Goal: Task Accomplishment & Management: Complete application form

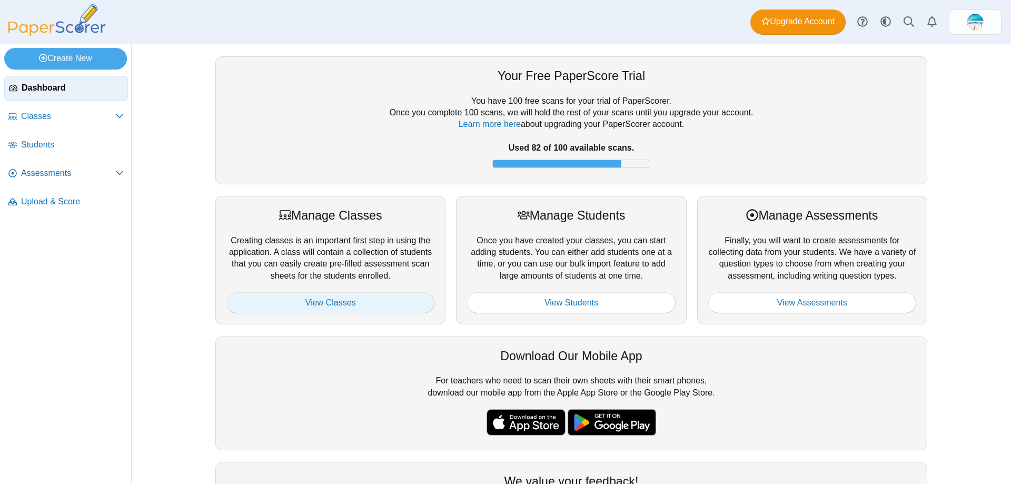
click at [342, 304] on link "View Classes" at bounding box center [330, 302] width 208 height 21
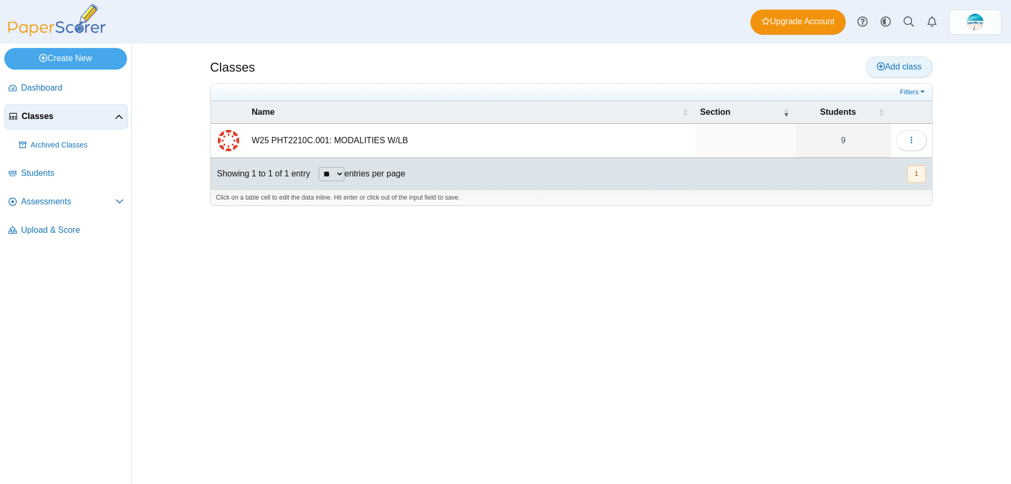
click at [911, 67] on span "Add class" at bounding box center [899, 66] width 45 height 9
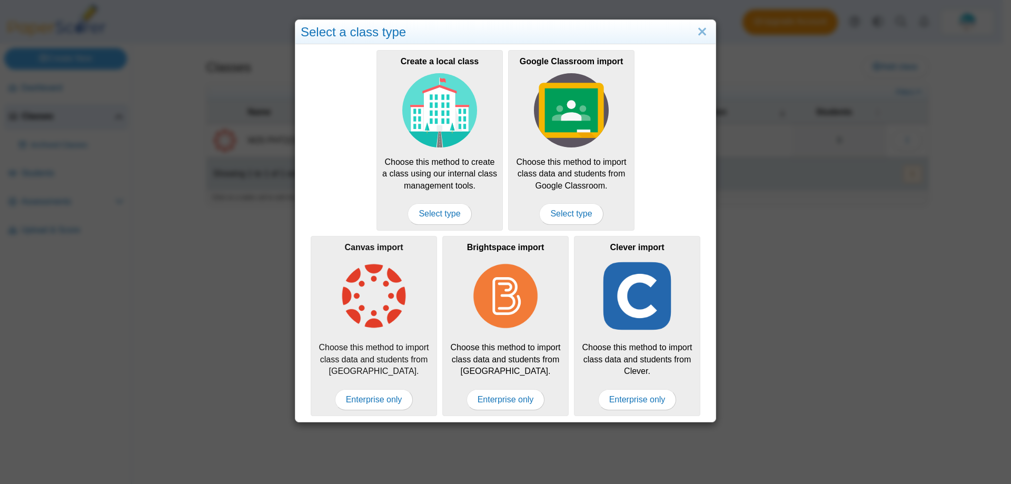
click at [378, 334] on div "Canvas import Choose this method to import class data and students from [GEOGRA…" at bounding box center [374, 326] width 126 height 180
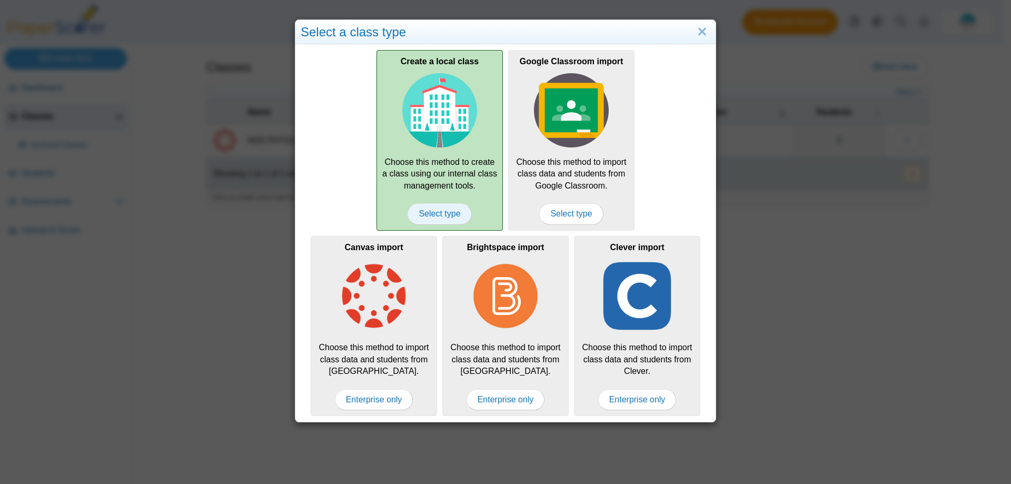
click at [441, 213] on span "Select type" at bounding box center [440, 213] width 64 height 21
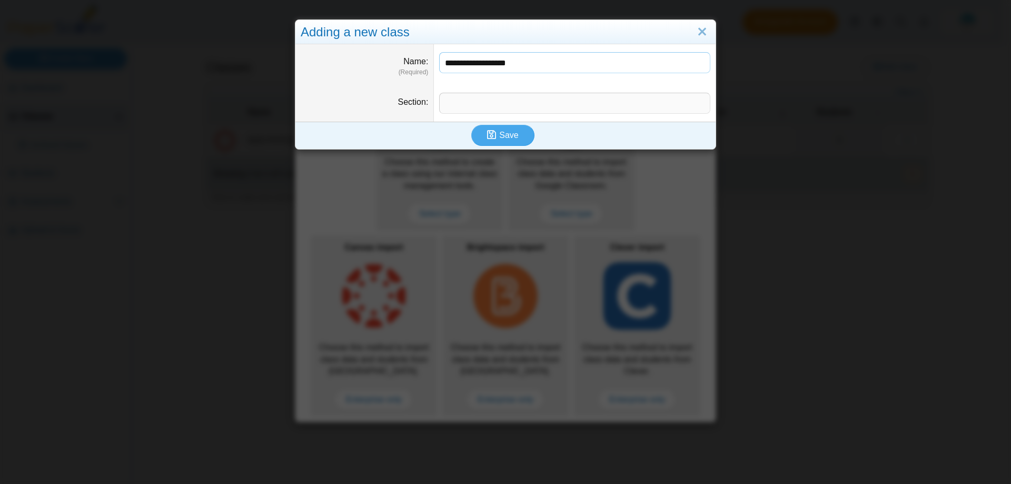
type input "**********"
click at [461, 96] on input "Section" at bounding box center [574, 103] width 271 height 21
type input "*****"
click at [499, 134] on span "Save" at bounding box center [508, 135] width 19 height 9
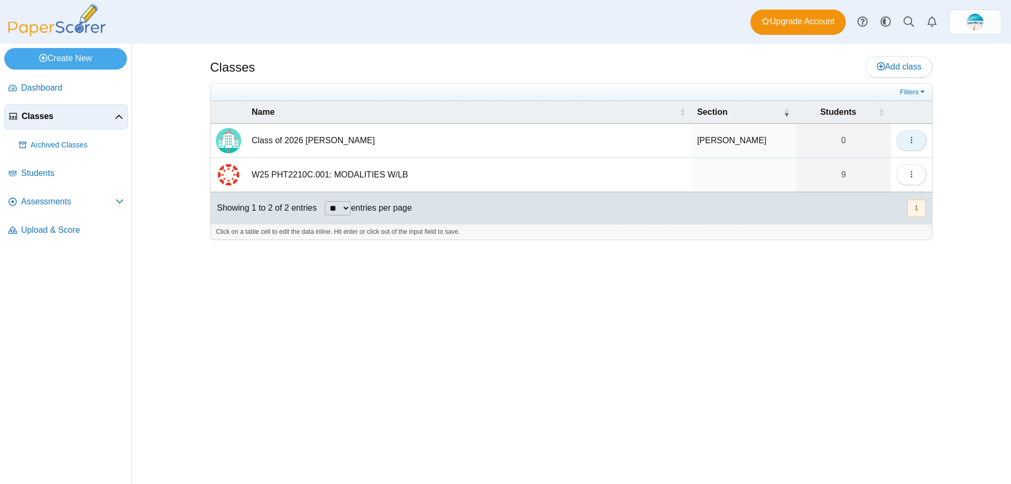
click at [919, 134] on button "button" at bounding box center [911, 140] width 31 height 21
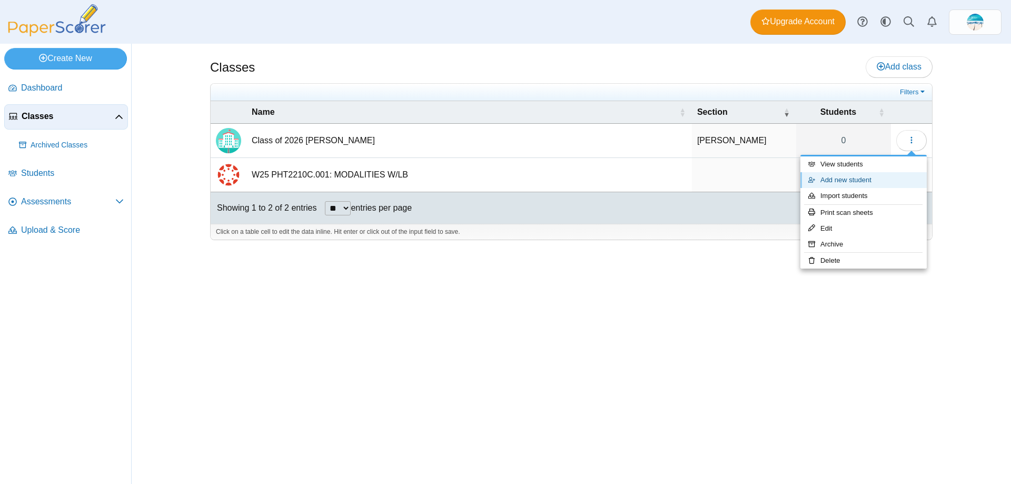
click at [891, 180] on link "Add new student" at bounding box center [863, 180] width 126 height 16
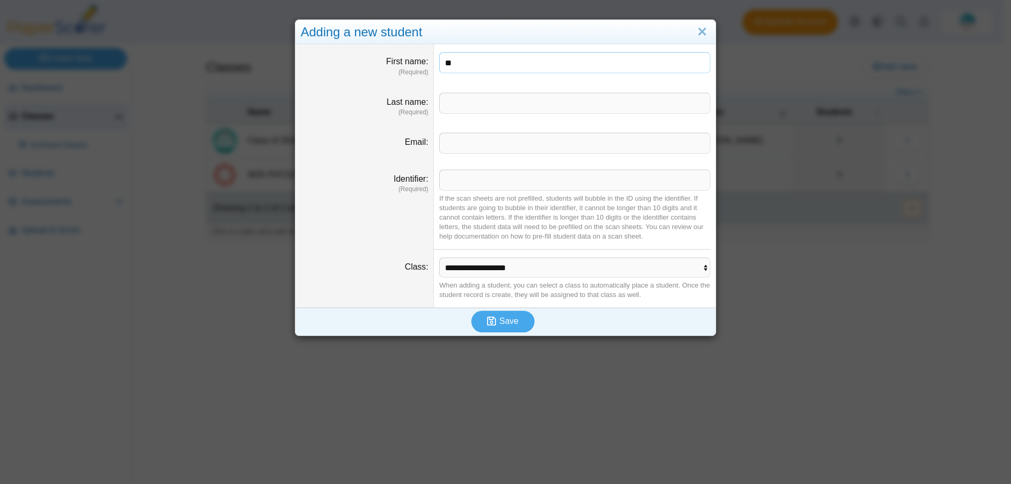
type input "**"
click at [490, 97] on input "Last name" at bounding box center [574, 103] width 271 height 21
type input "***"
click at [697, 32] on link "Close" at bounding box center [702, 32] width 16 height 18
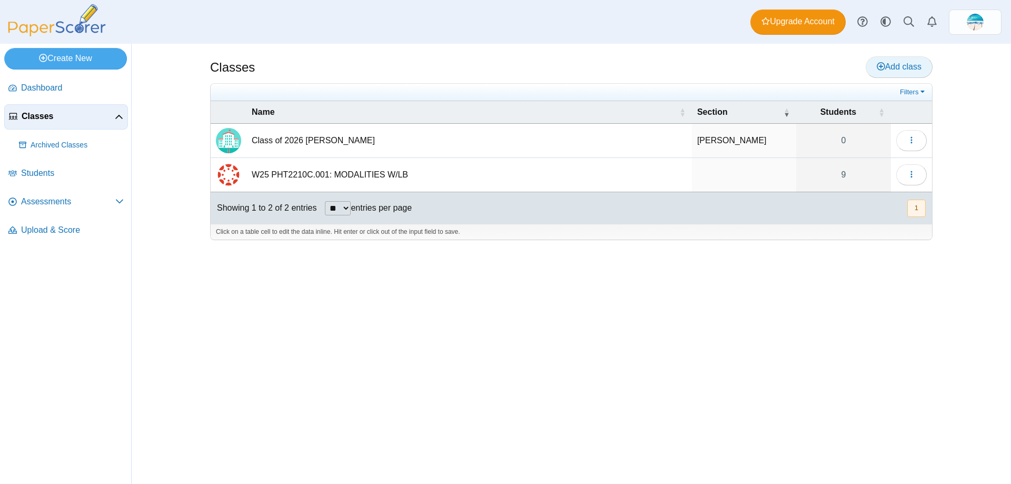
click at [893, 73] on link "Add class" at bounding box center [899, 66] width 67 height 21
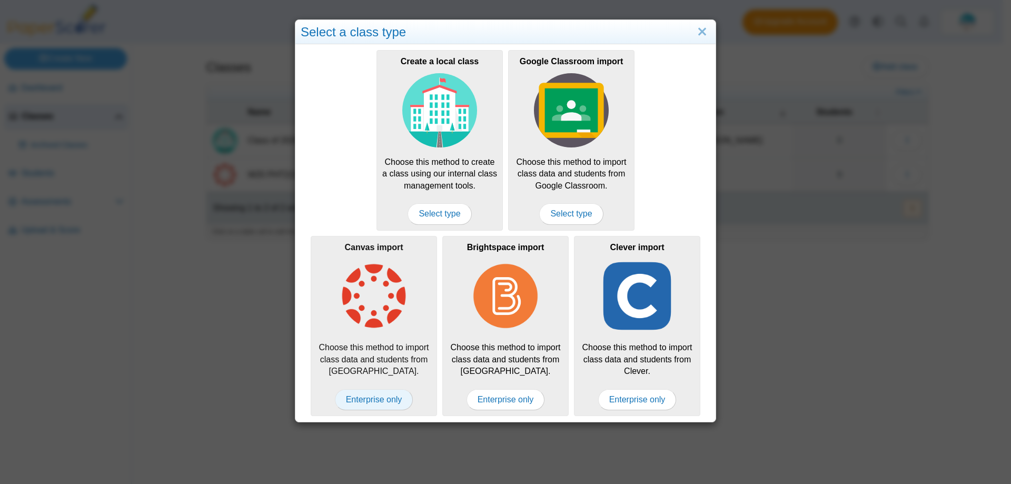
click at [360, 402] on span "Enterprise only" at bounding box center [374, 399] width 78 height 21
click at [361, 400] on span "Enterprise only" at bounding box center [374, 399] width 78 height 21
click at [369, 328] on img at bounding box center [373, 296] width 75 height 75
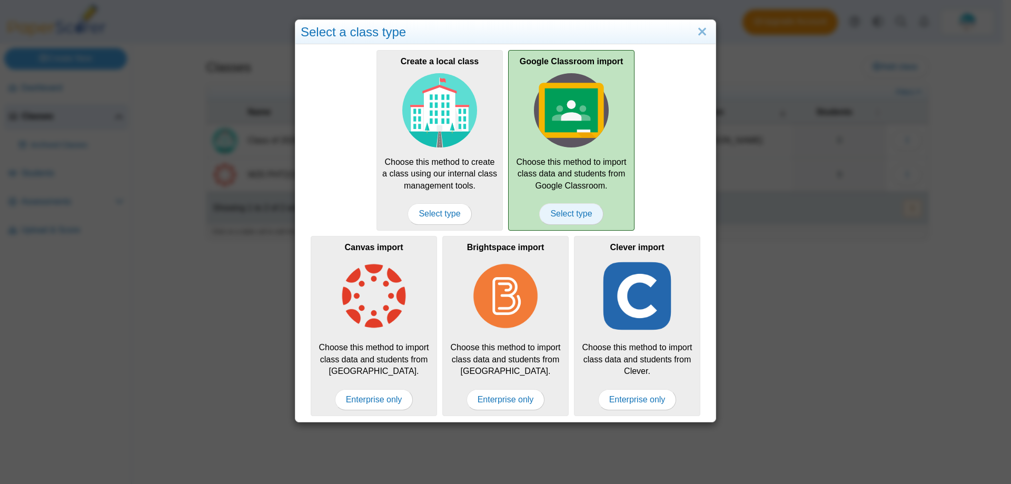
click at [571, 217] on span "Select type" at bounding box center [571, 213] width 64 height 21
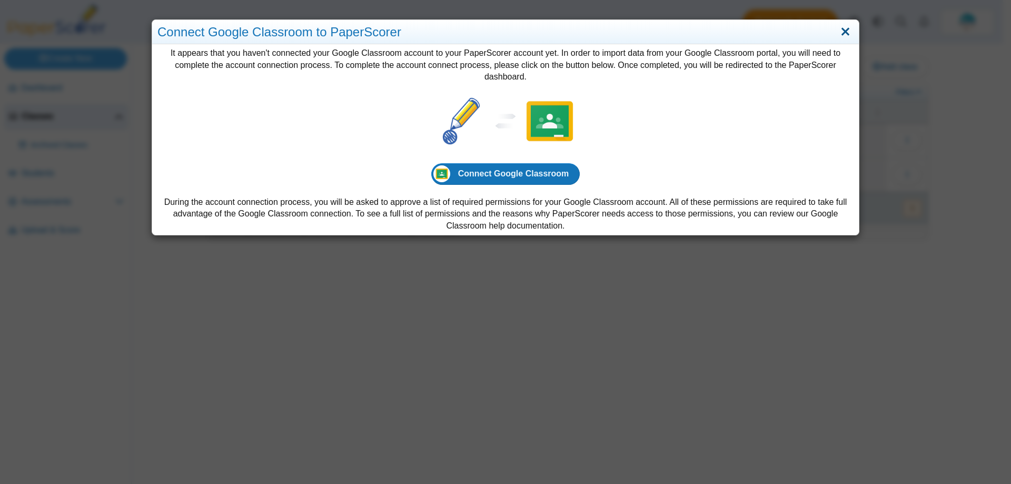
click at [838, 27] on link "Close" at bounding box center [845, 32] width 16 height 18
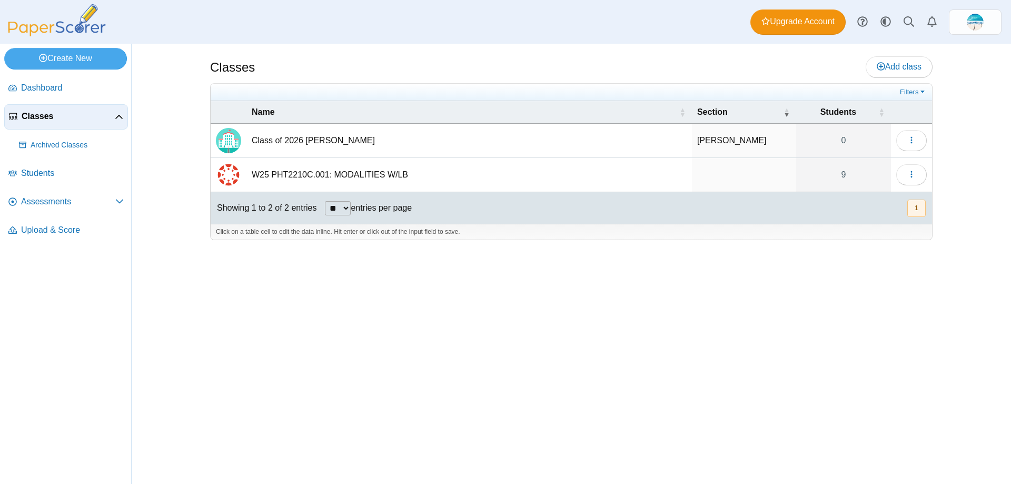
click at [324, 141] on td "Class of 2026 Kines" at bounding box center [468, 141] width 445 height 34
click at [910, 146] on button "button" at bounding box center [911, 140] width 31 height 21
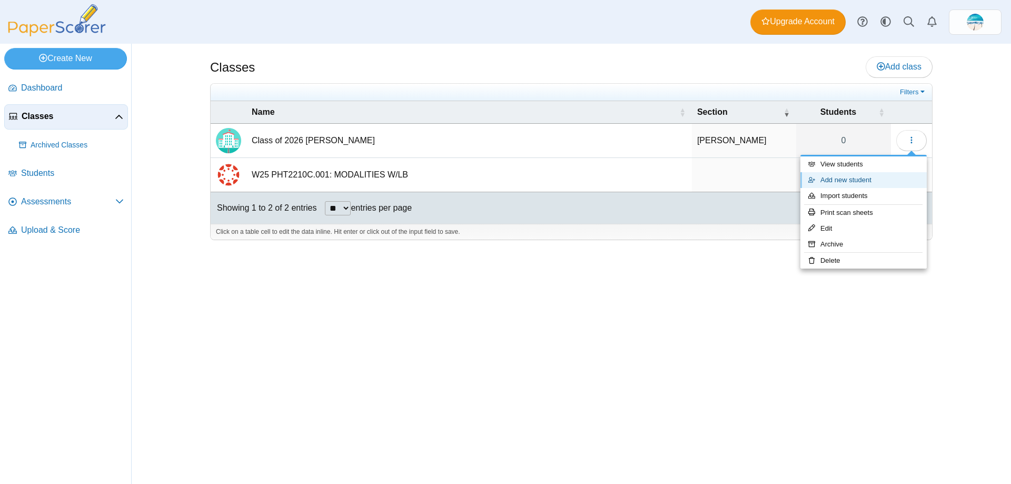
click at [878, 184] on link "Add new student" at bounding box center [863, 180] width 126 height 16
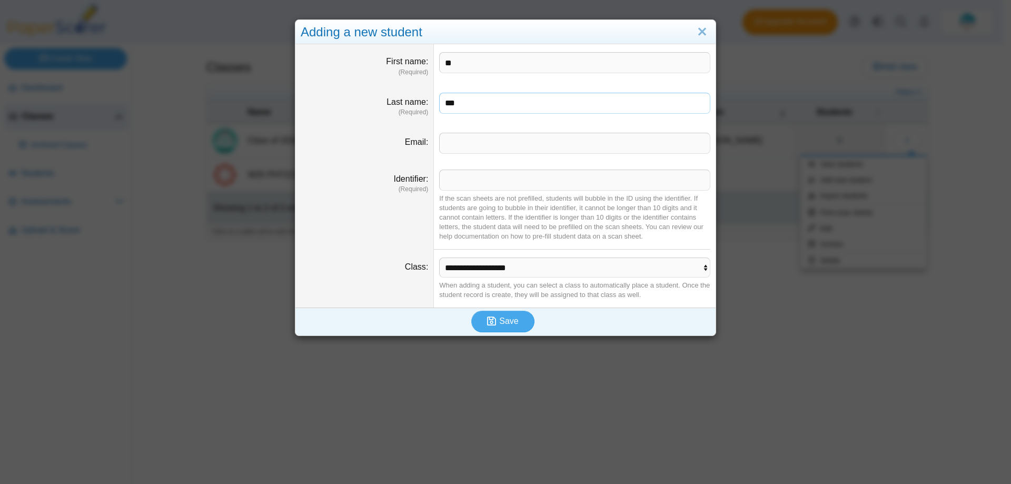
click at [464, 104] on input "***" at bounding box center [574, 103] width 271 height 21
type input "*********"
click at [471, 187] on input "Identifier" at bounding box center [574, 180] width 271 height 21
type input "****"
click at [523, 322] on button "Save" at bounding box center [502, 321] width 63 height 21
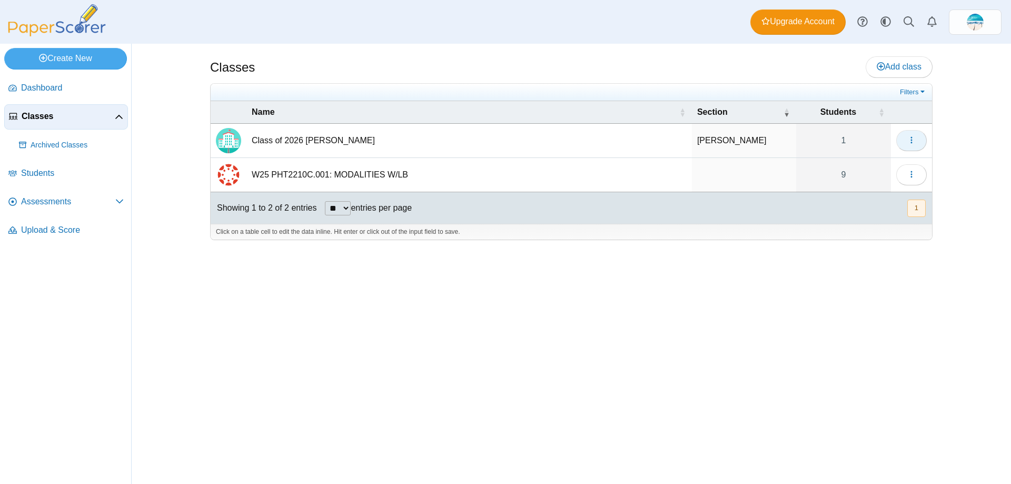
click at [919, 145] on button "button" at bounding box center [911, 140] width 31 height 21
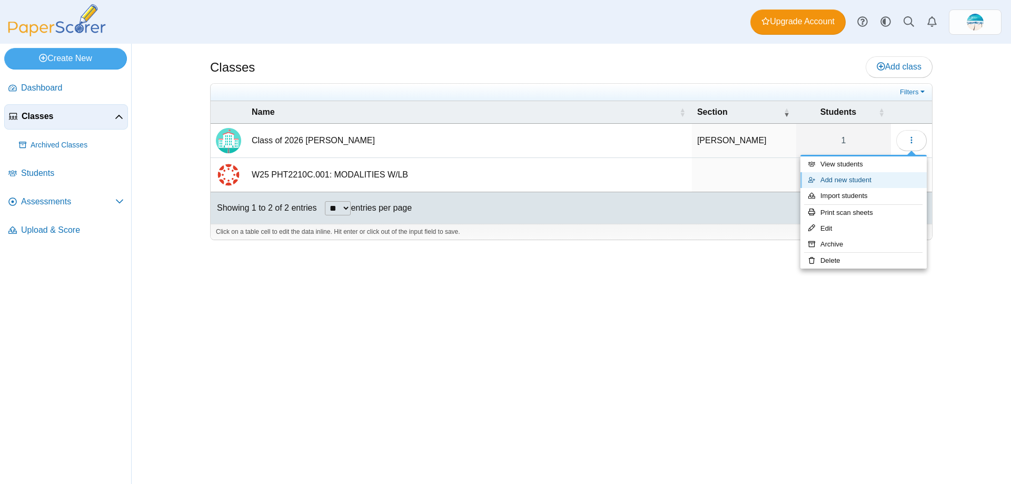
click at [862, 180] on link "Add new student" at bounding box center [863, 180] width 126 height 16
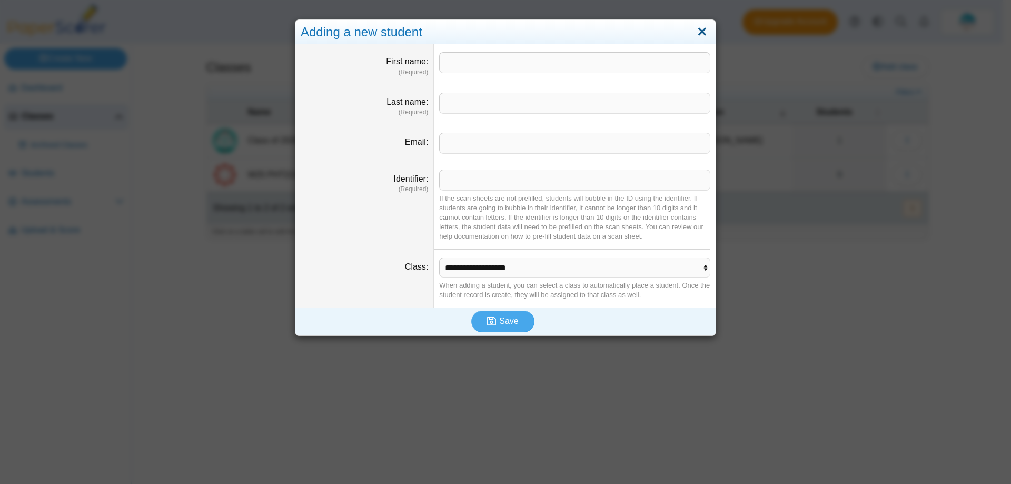
click at [699, 25] on link "Close" at bounding box center [702, 32] width 16 height 18
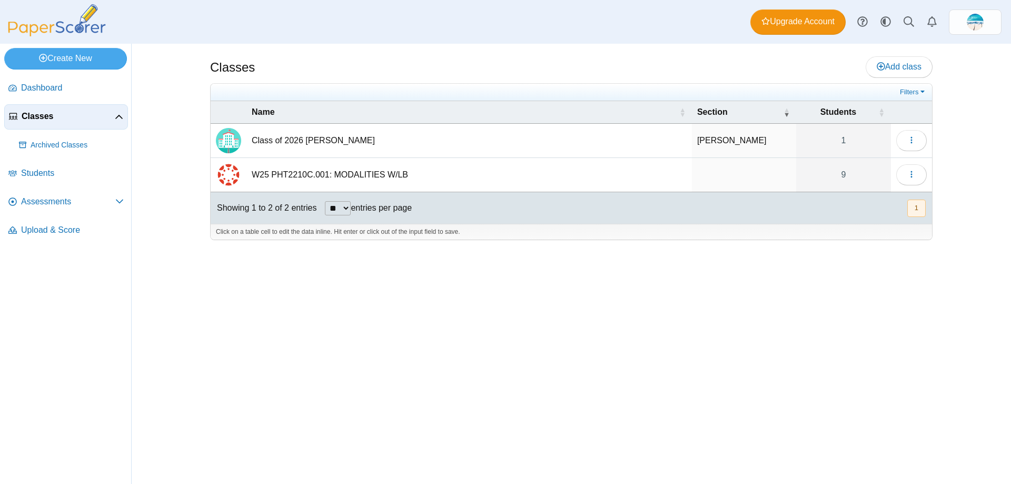
click at [912, 128] on td at bounding box center [911, 141] width 41 height 34
click at [916, 133] on button "button" at bounding box center [911, 140] width 31 height 21
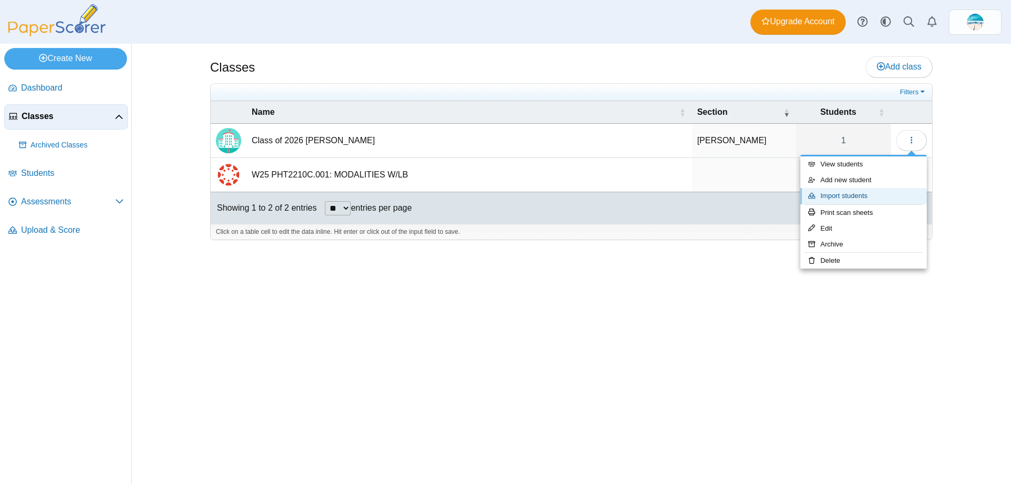
click at [870, 200] on link "Import students" at bounding box center [863, 196] width 126 height 16
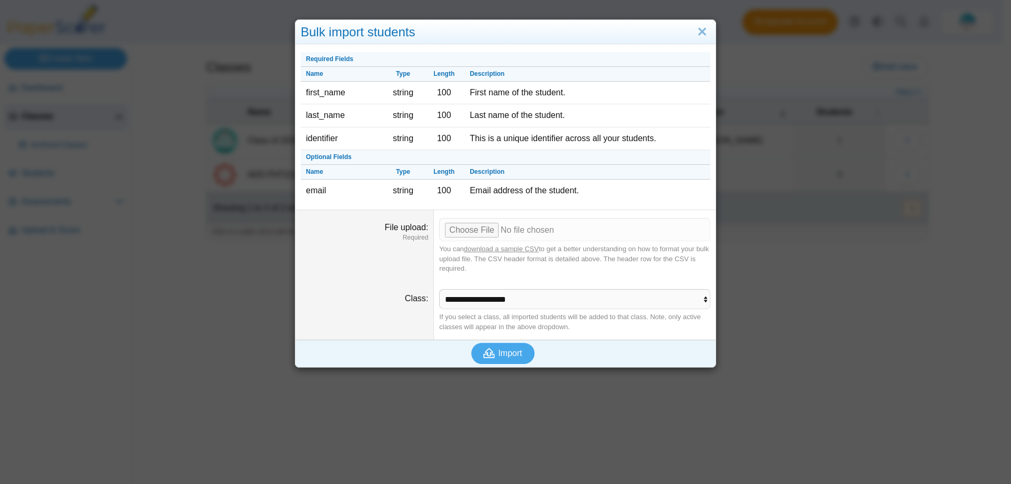
click at [501, 248] on link "download a sample CSV" at bounding box center [501, 249] width 75 height 8
click at [521, 250] on link "download a sample CSV" at bounding box center [501, 249] width 75 height 8
